Goal: Connect with others: Connect with others

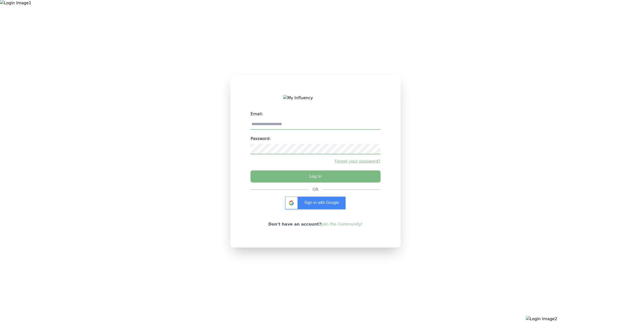
click at [312, 126] on input "email" at bounding box center [316, 124] width 130 height 11
click at [381, 98] on div "Email: Password: Forgot your password? Log in OR Sign in with Google Don't have…" at bounding box center [316, 161] width 170 height 173
click at [343, 132] on div "Email: Password: Forgot your password? Log in" at bounding box center [316, 148] width 130 height 78
click at [339, 127] on input "email" at bounding box center [316, 124] width 130 height 11
type input "**********"
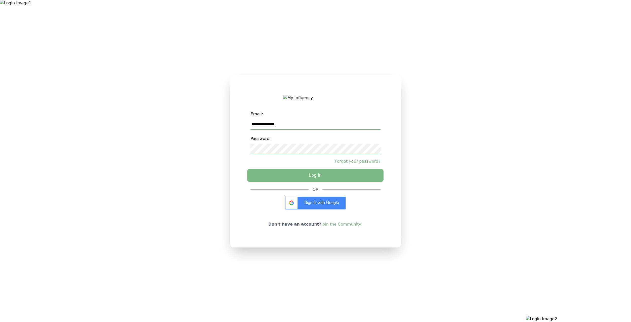
click at [313, 178] on button "Log in" at bounding box center [315, 175] width 136 height 13
click at [305, 183] on div "**********" at bounding box center [316, 148] width 130 height 78
click at [297, 128] on input "email" at bounding box center [316, 124] width 130 height 11
type input "**********"
click at [294, 177] on button "Log in" at bounding box center [315, 175] width 136 height 13
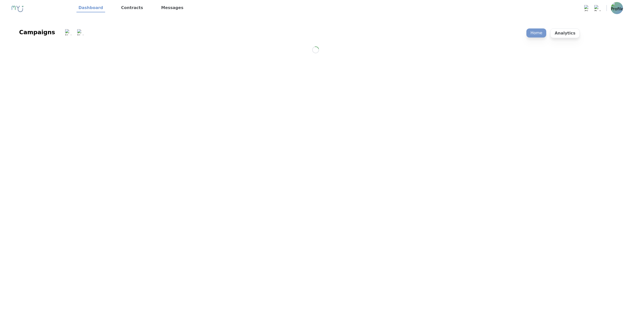
click at [617, 12] on img at bounding box center [617, 8] width 12 height 12
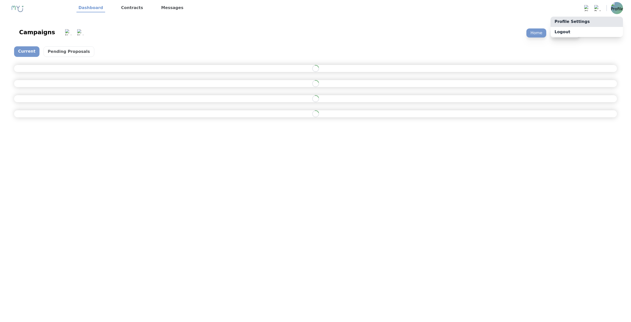
click at [611, 19] on link "Profile Settings" at bounding box center [587, 22] width 72 height 10
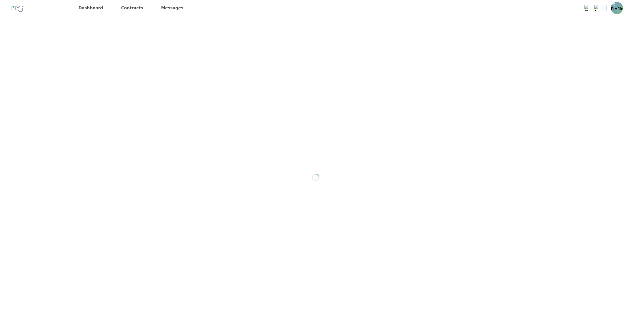
scroll to position [16, 0]
select select "*"
select select "**"
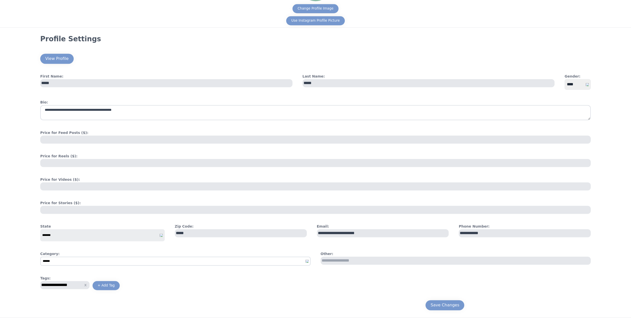
scroll to position [105, 0]
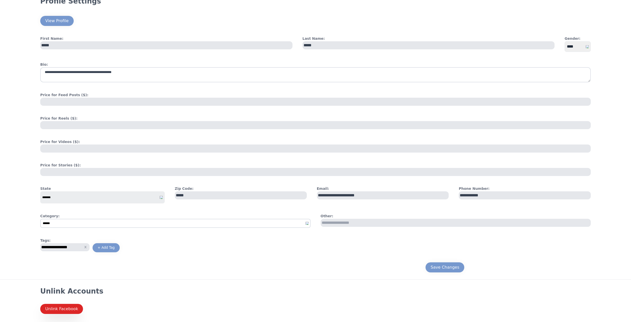
click at [52, 316] on div "Unlink Accounts Unlink Facebook" at bounding box center [315, 300] width 631 height 43
click at [53, 312] on button "Unlink Facebook" at bounding box center [61, 309] width 43 height 10
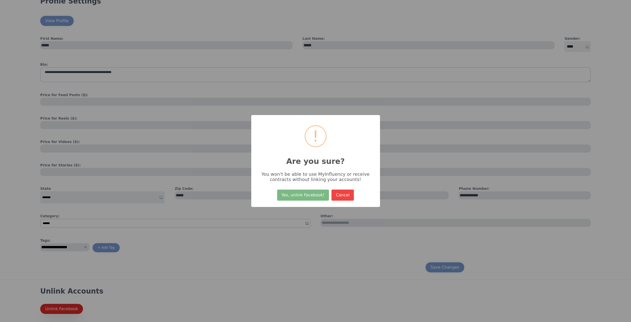
click at [298, 184] on div "× ! Are you sure? You won't be able to use MyInfluency or receive contracts wit…" at bounding box center [315, 161] width 129 height 92
click at [300, 191] on button "Yes, unlink Facebook!" at bounding box center [303, 195] width 52 height 11
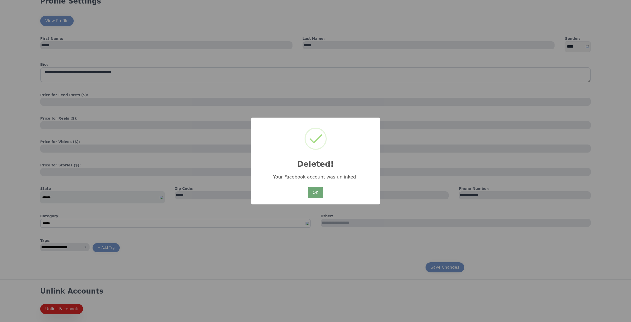
click at [322, 190] on button "OK" at bounding box center [315, 192] width 15 height 11
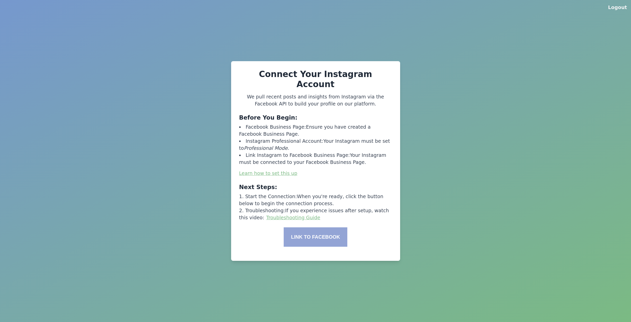
click at [319, 235] on button "Link to Facebook" at bounding box center [316, 236] width 64 height 19
click at [328, 236] on button "Link to Facebook" at bounding box center [316, 236] width 64 height 19
click at [324, 220] on div "Connect Your Instagram Account We pull recent posts and insights from Instagram…" at bounding box center [315, 161] width 169 height 200
click at [323, 222] on div "Connect Your Instagram Account We pull recent posts and insights from Instagram…" at bounding box center [315, 161] width 169 height 200
click at [323, 227] on button "Link to Facebook" at bounding box center [316, 236] width 64 height 19
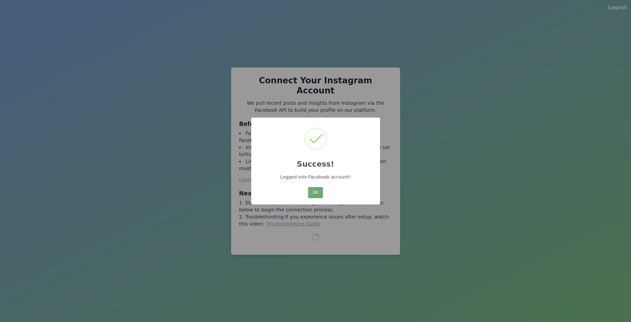
click at [310, 193] on button "OK" at bounding box center [315, 192] width 15 height 11
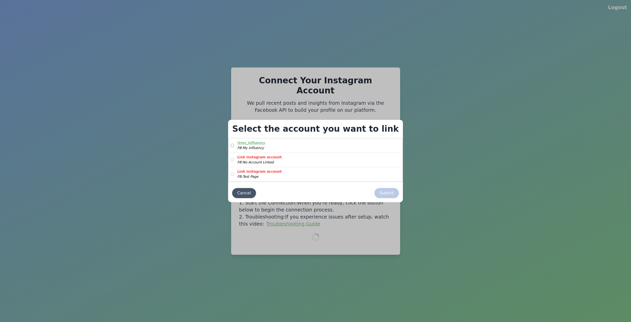
click at [251, 194] on div "Cancel" at bounding box center [244, 193] width 14 height 6
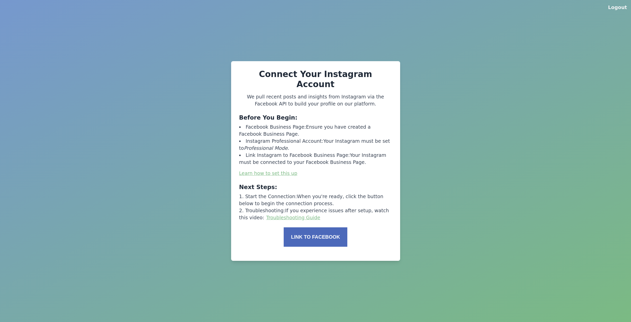
click at [156, 196] on div "Logout Connect Your Instagram Account We pull recent posts and insights from In…" at bounding box center [315, 161] width 631 height 322
click at [268, 170] on link "Learn how to set this up" at bounding box center [268, 173] width 58 height 6
click at [266, 218] on div "Connect Your Instagram Account We pull recent posts and insights from Instagram…" at bounding box center [315, 161] width 169 height 200
click at [269, 215] on link "Troubleshooting Guide" at bounding box center [294, 218] width 54 height 6
click at [200, 219] on div "Logout Connect Your Instagram Account We pull recent posts and insights from In…" at bounding box center [315, 161] width 631 height 322
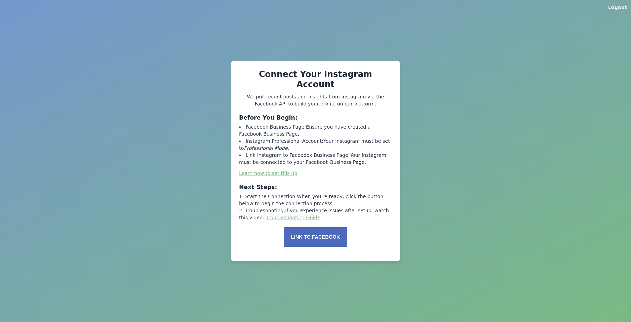
click at [301, 233] on button "Link to Facebook" at bounding box center [316, 236] width 64 height 19
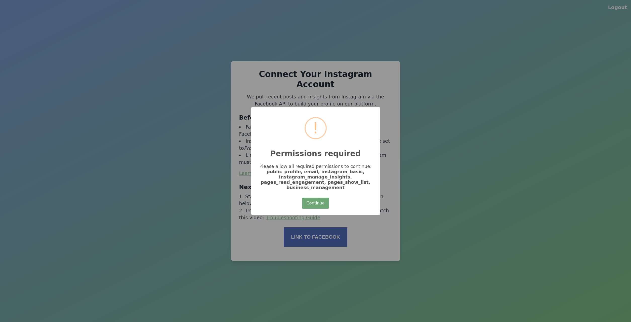
click at [320, 203] on button "Continue" at bounding box center [315, 203] width 27 height 11
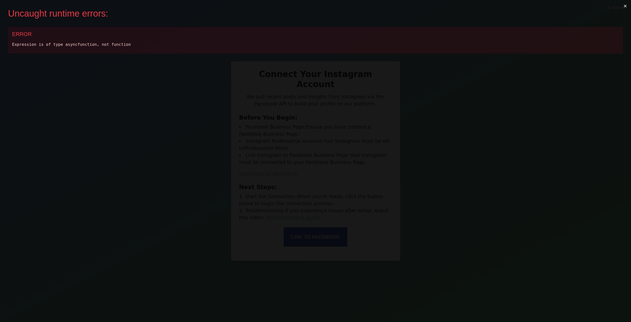
click at [83, 44] on div "Expression is of type asyncfunction, not function" at bounding box center [315, 45] width 607 height 6
copy div "Expression is of type asyncfunction, not function"
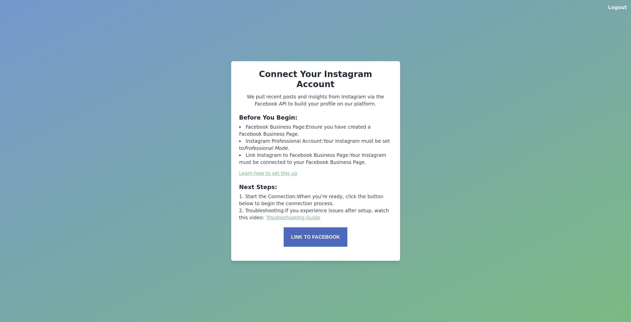
click at [325, 232] on button "Link to Facebook" at bounding box center [316, 236] width 64 height 19
click at [381, 54] on div "Logout Connect Your Instagram Account We pull recent posts and insights from In…" at bounding box center [315, 161] width 631 height 322
click at [388, 124] on li "Facebook Business Page: Ensure you have created a Facebook Business Page." at bounding box center [315, 131] width 153 height 14
click at [380, 98] on p "We pull recent posts and insights from Instagram via the Facebook API to build …" at bounding box center [315, 100] width 153 height 14
click at [331, 229] on button "Link to Facebook" at bounding box center [316, 236] width 64 height 19
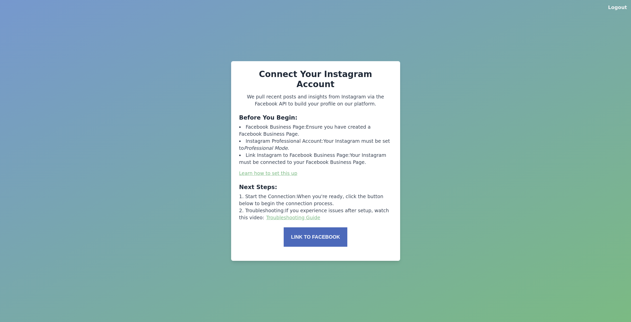
click at [331, 231] on button "Link to Facebook" at bounding box center [316, 236] width 64 height 19
click at [318, 230] on button "Link to Facebook" at bounding box center [316, 236] width 64 height 19
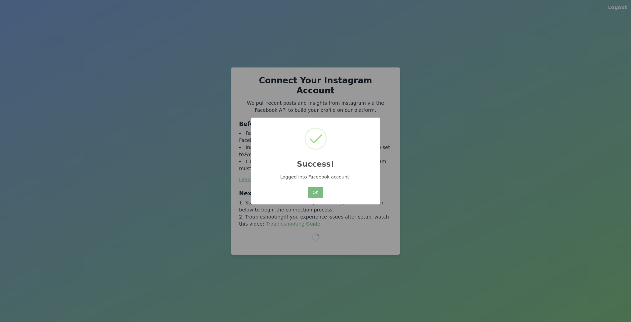
click at [307, 191] on div "× Success! Logged into Facebook account! OK No Cancel" at bounding box center [315, 161] width 129 height 87
click at [310, 190] on button "OK" at bounding box center [315, 192] width 15 height 11
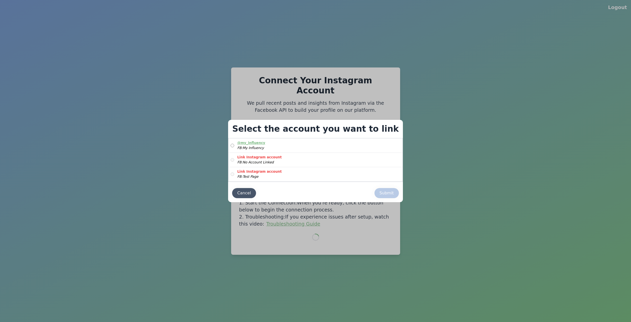
click at [256, 193] on button "Cancel" at bounding box center [244, 193] width 24 height 10
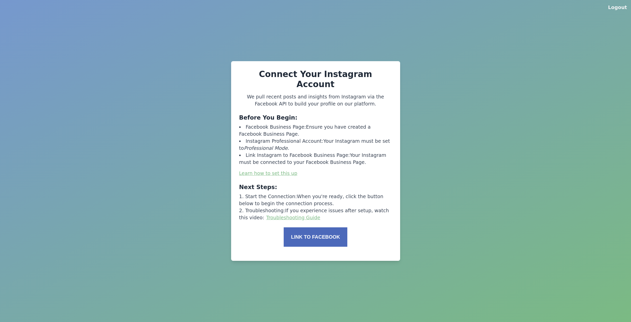
click at [314, 233] on button "Link to Facebook" at bounding box center [316, 236] width 64 height 19
click at [573, 92] on div "Logout Connect Your Instagram Account We pull recent posts and insights from In…" at bounding box center [315, 161] width 631 height 322
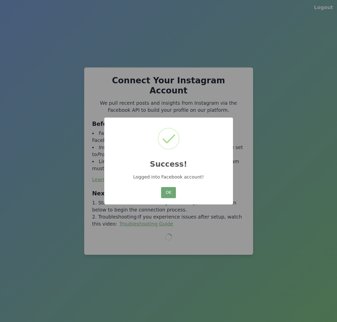
click at [167, 189] on button "OK" at bounding box center [168, 192] width 15 height 11
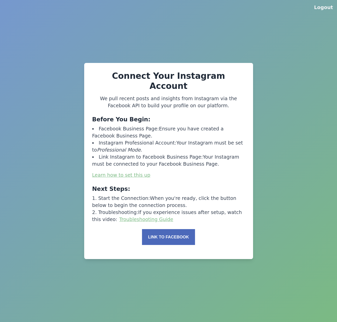
click at [165, 238] on button "Link to Facebook" at bounding box center [168, 237] width 53 height 16
click at [186, 230] on button "Link to Facebook" at bounding box center [168, 237] width 53 height 16
click at [184, 234] on button "Link to Facebook" at bounding box center [168, 237] width 53 height 16
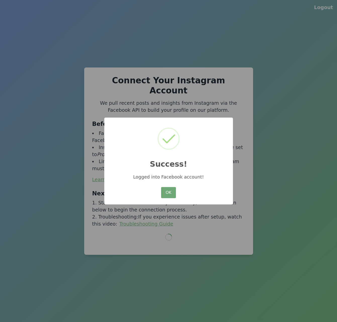
click at [166, 190] on button "OK" at bounding box center [168, 192] width 15 height 11
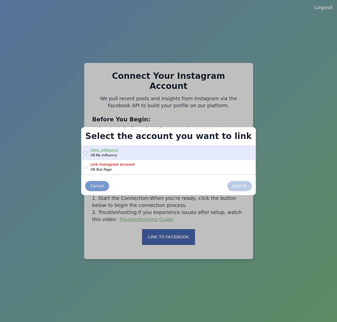
click at [140, 155] on label "@ my_influency FB: My Influency" at bounding box center [169, 153] width 174 height 14
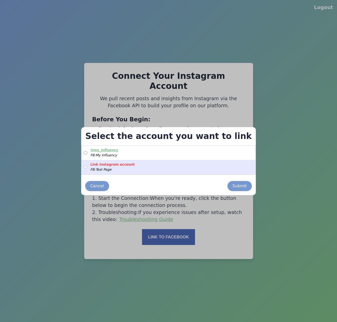
click at [145, 166] on label "Link Instagram account FB: Test Page" at bounding box center [169, 167] width 174 height 14
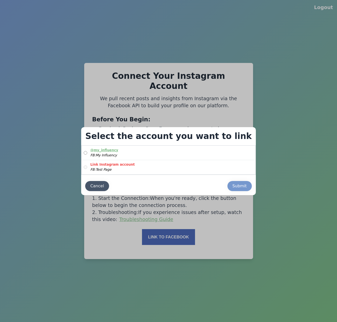
click at [109, 183] on button "Cancel" at bounding box center [97, 186] width 24 height 10
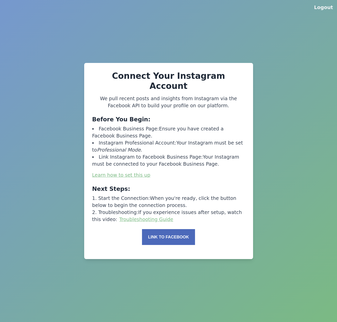
click at [187, 237] on button "Link to Facebook" at bounding box center [168, 237] width 53 height 16
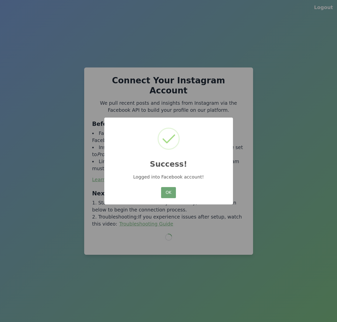
click at [172, 197] on button "OK" at bounding box center [168, 192] width 15 height 11
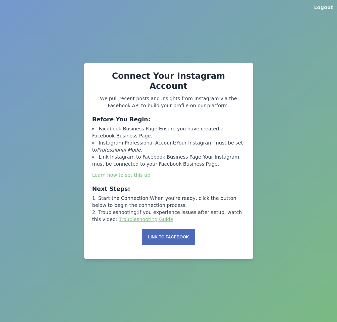
click at [308, 318] on div "Logout Connect Your Instagram Account We pull recent posts and insights from In…" at bounding box center [168, 161] width 337 height 322
